Goal: Check status: Check status

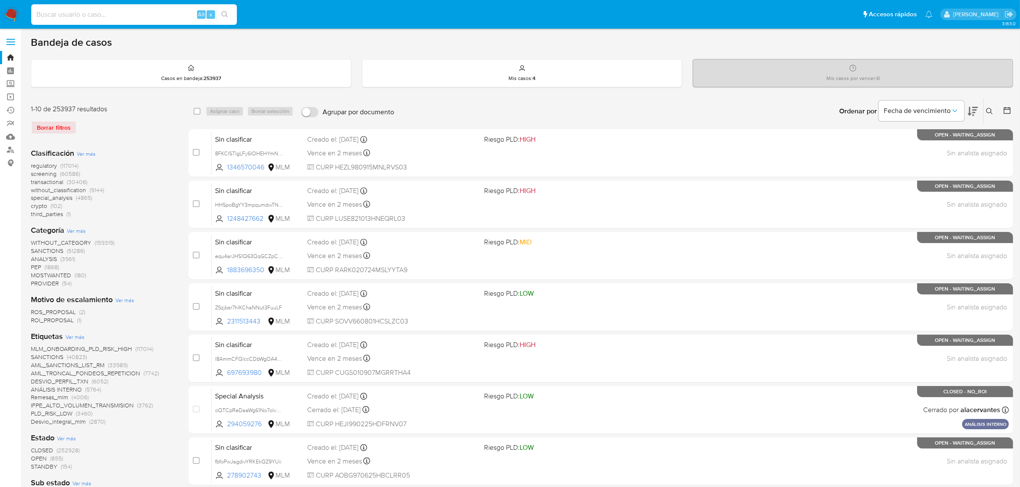
click at [130, 15] on input at bounding box center [134, 14] width 206 height 11
paste input "UXVfceAFlYVsdPRB4unGL6FB"
type input "UXVfceAFlYVsdPRB4unGL6FB"
click at [222, 11] on icon "search-icon" at bounding box center [224, 14] width 7 height 7
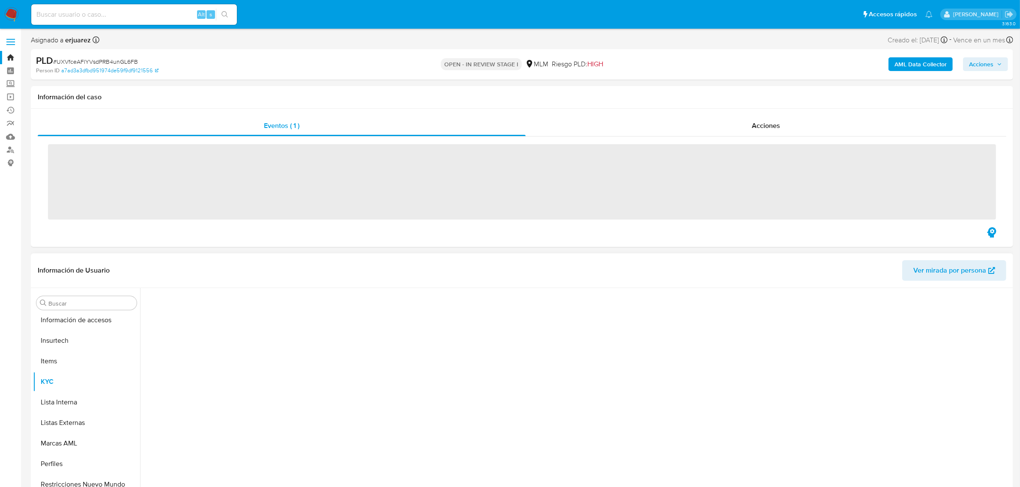
scroll to position [423, 0]
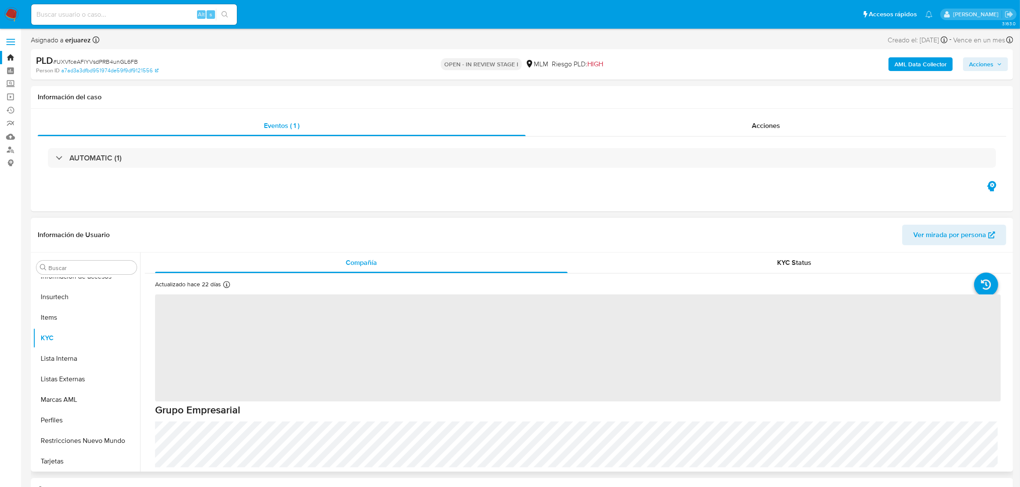
select select "10"
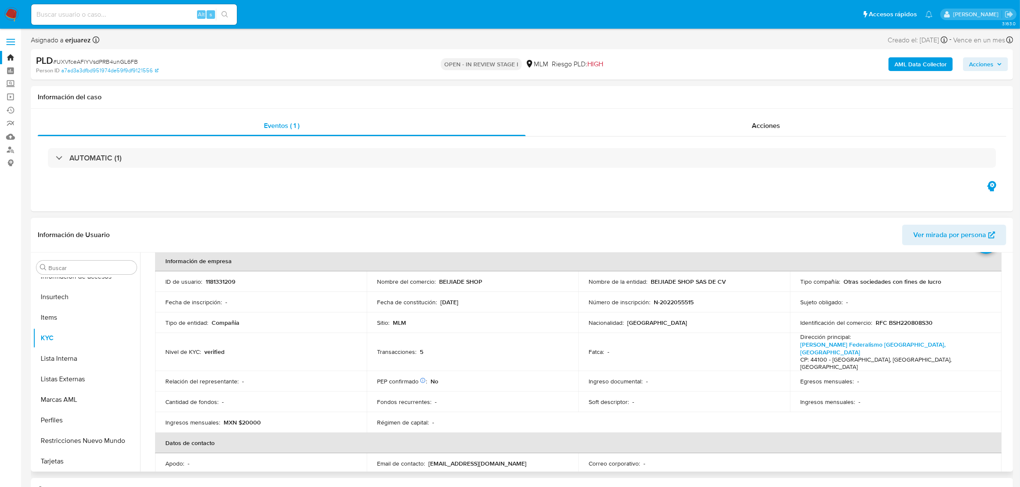
scroll to position [107, 0]
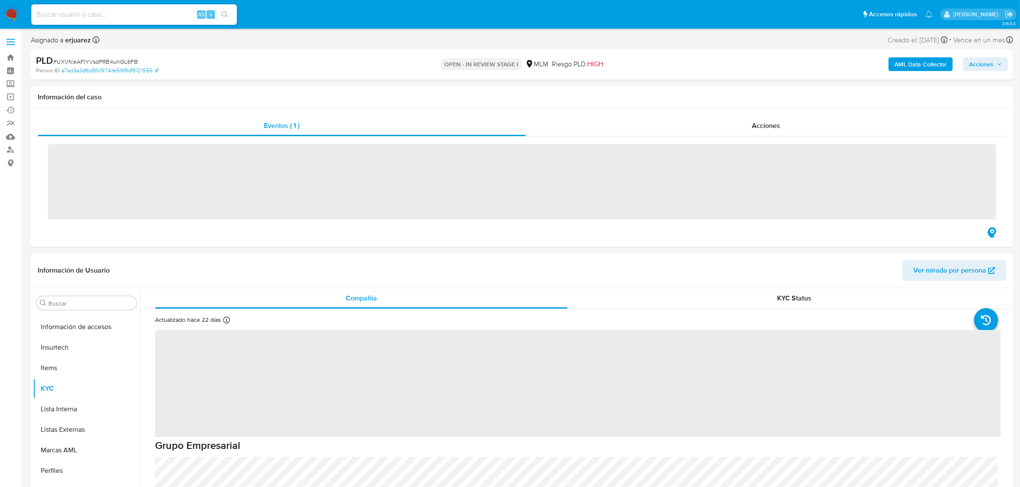
scroll to position [423, 0]
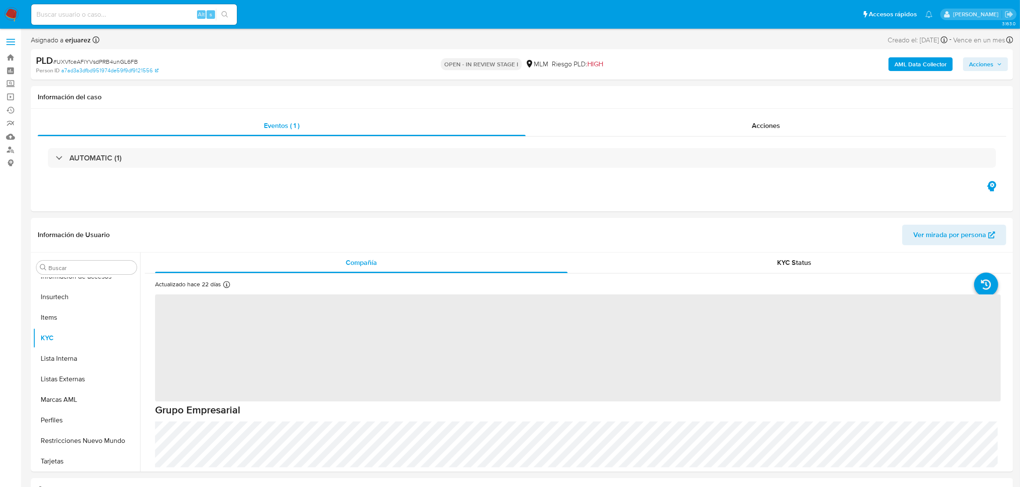
select select "10"
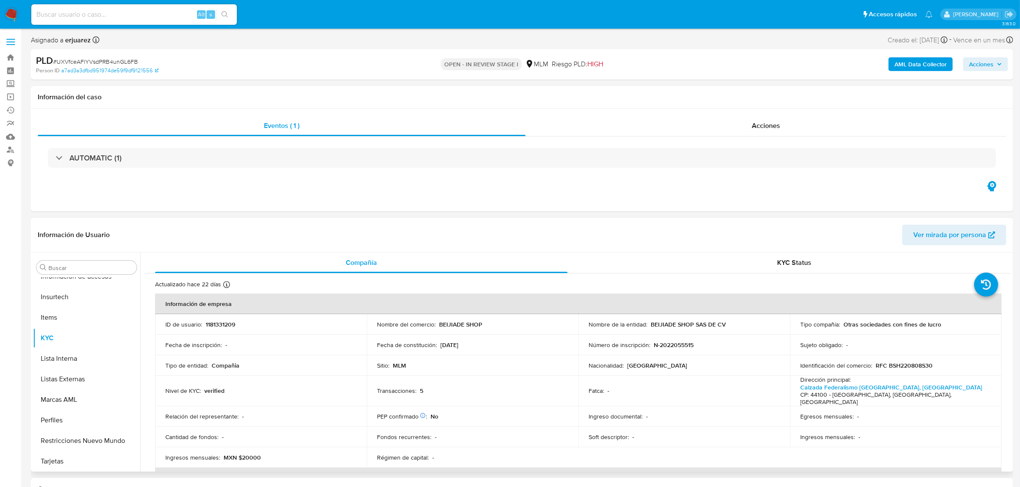
click at [234, 322] on p "1181331209" at bounding box center [221, 325] width 30 height 8
click at [228, 323] on p "1181331209" at bounding box center [221, 325] width 30 height 8
drag, startPoint x: 228, startPoint y: 323, endPoint x: 230, endPoint y: 328, distance: 5.2
click at [228, 324] on p "1181331209" at bounding box center [221, 325] width 30 height 8
copy p "1181331209"
